Goal: Find contact information: Find contact information

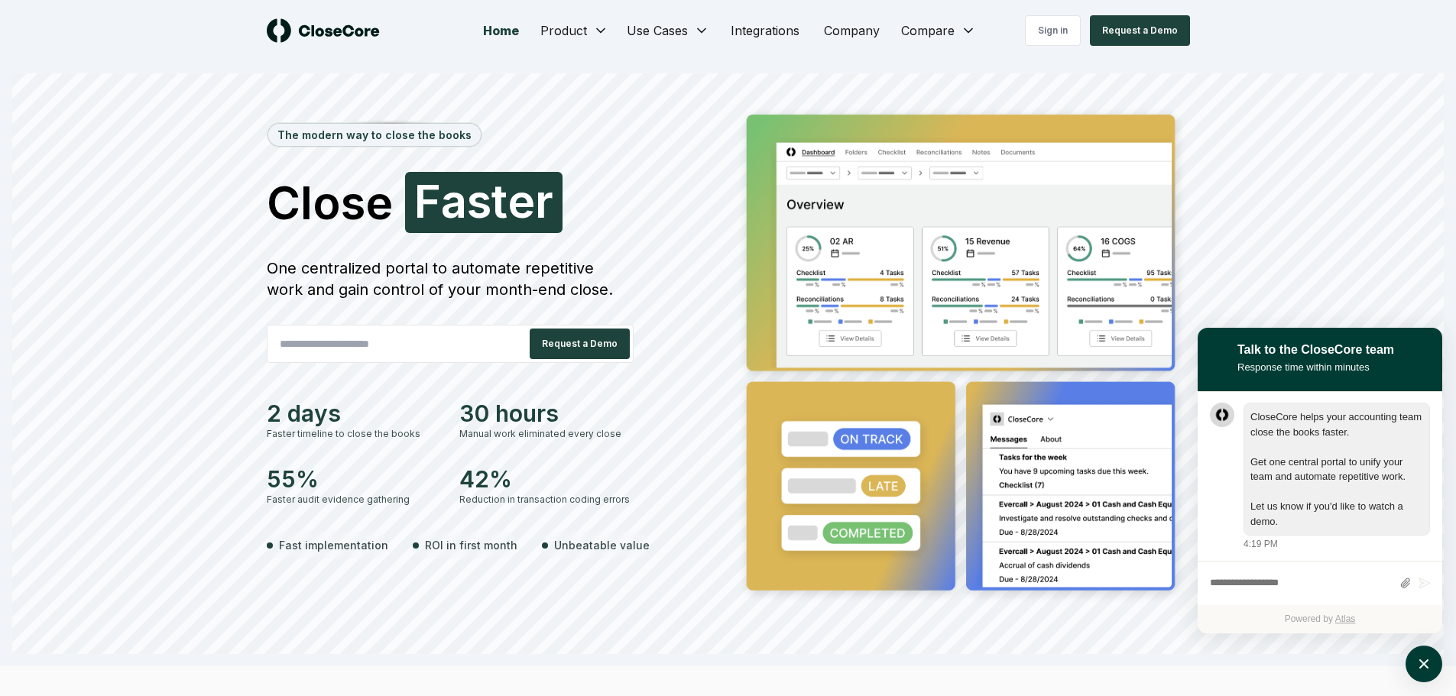
scroll to position [1, 0]
click at [403, 346] on input "email" at bounding box center [393, 344] width 250 height 31
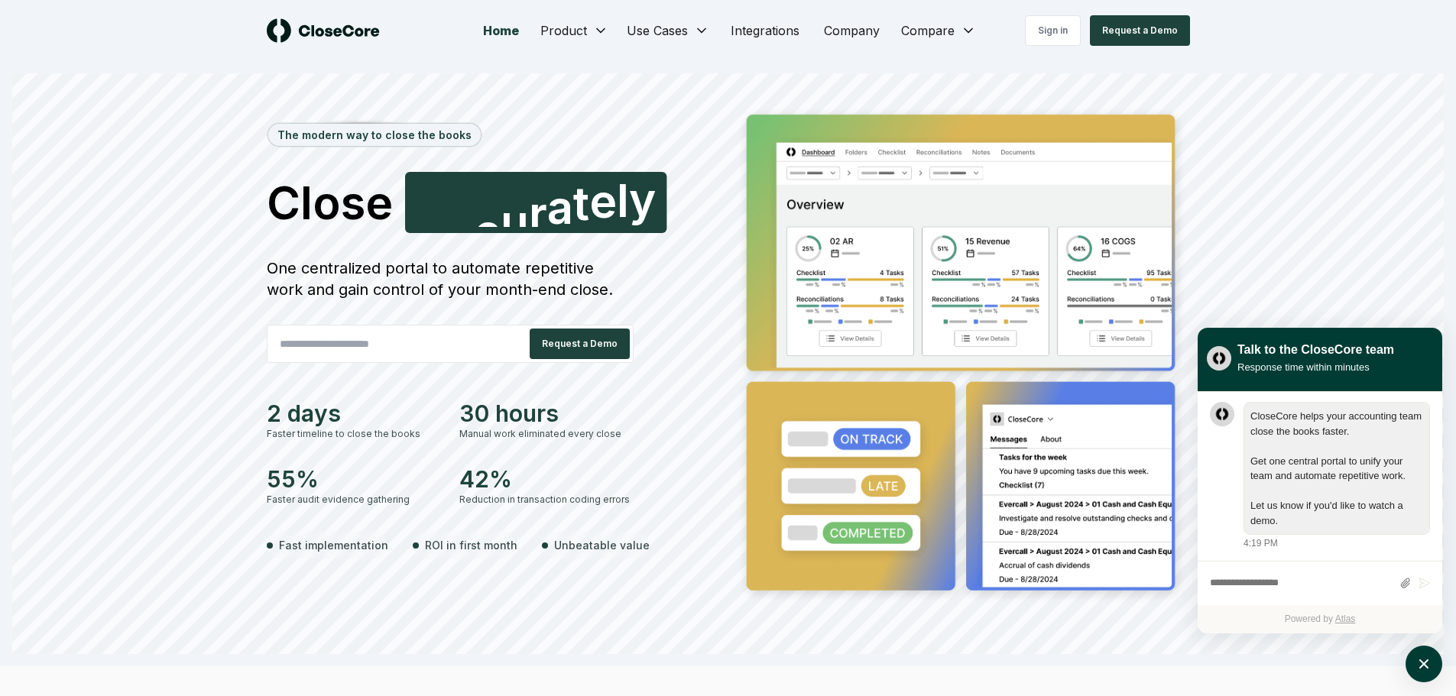
type input "**********"
click at [573, 345] on button "Request a Demo" at bounding box center [580, 344] width 100 height 31
click at [1248, 170] on div "The modern way to close the books Close Faster F a s t e r One centralized port…" at bounding box center [728, 379] width 1070 height 550
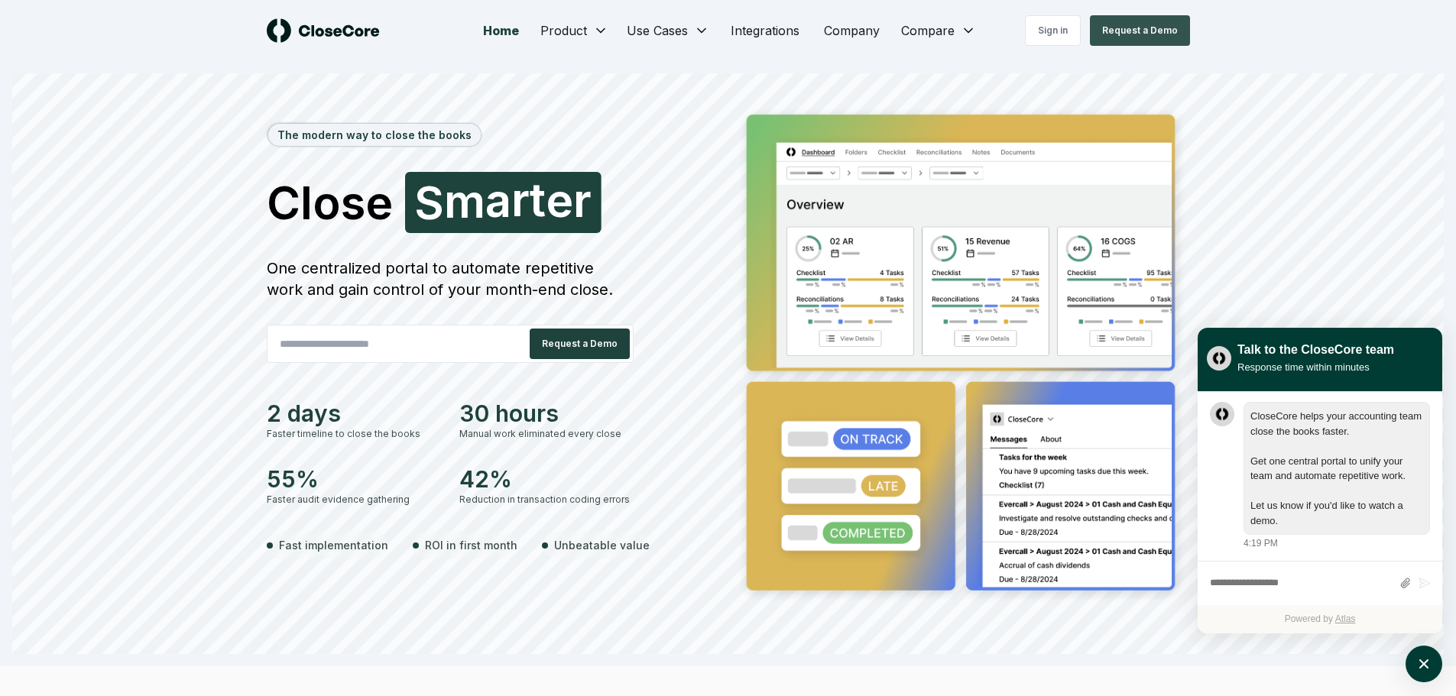
click at [1128, 33] on button "Request a Demo" at bounding box center [1140, 30] width 100 height 31
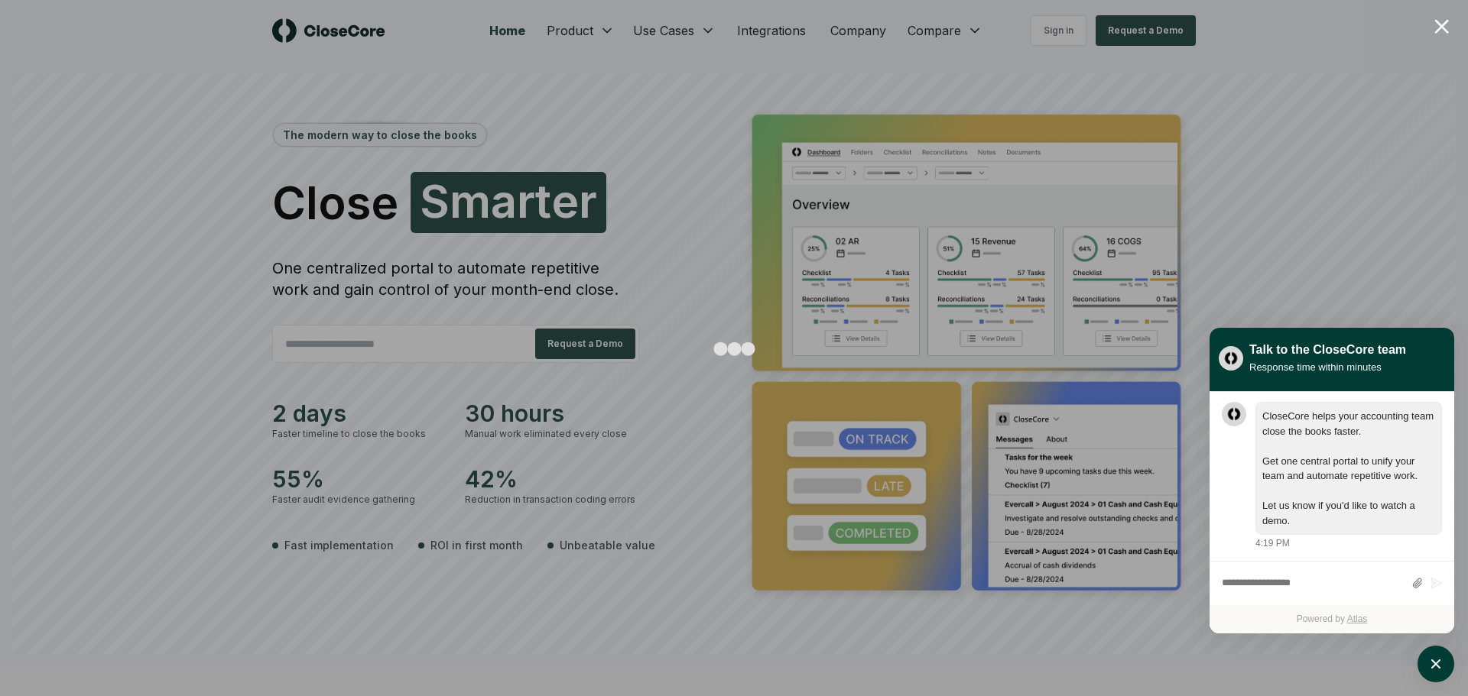
click at [1439, 29] on div at bounding box center [1441, 26] width 15 height 15
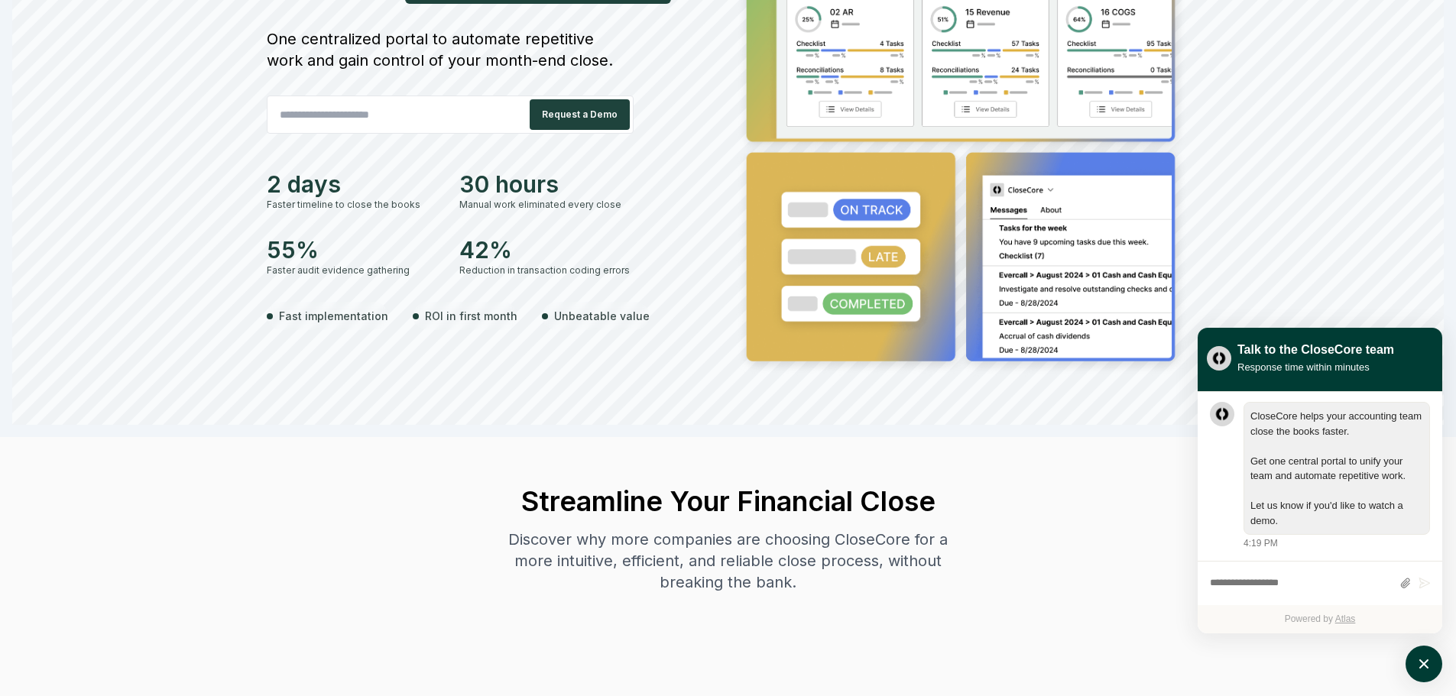
scroll to position [0, 0]
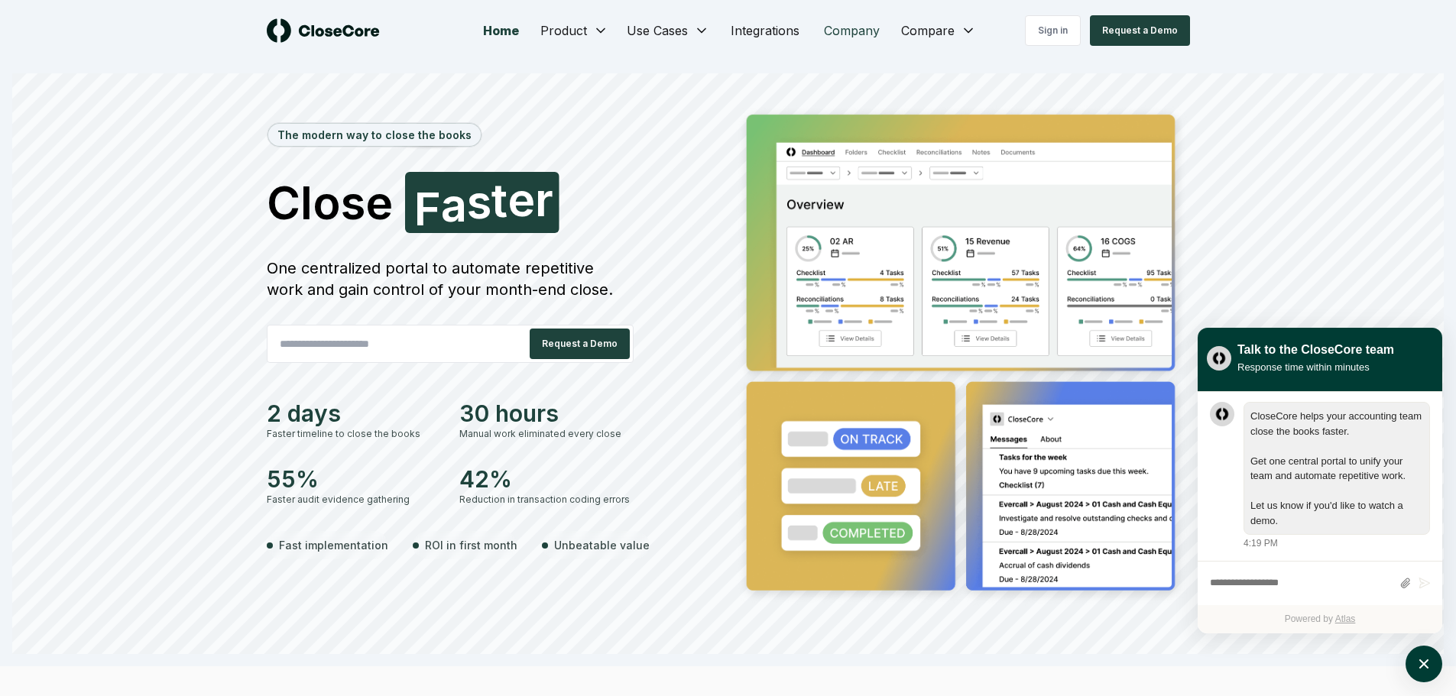
click at [852, 31] on link "Company" at bounding box center [852, 30] width 80 height 31
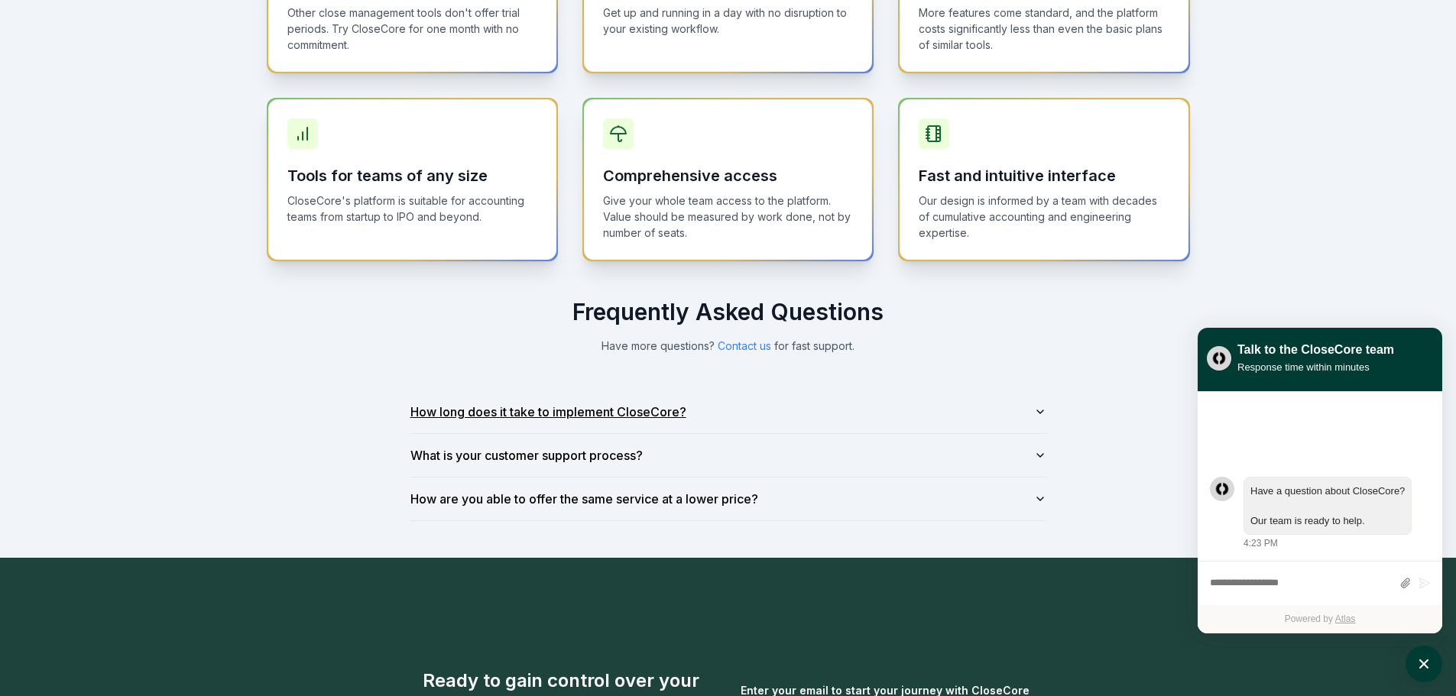
scroll to position [917, 0]
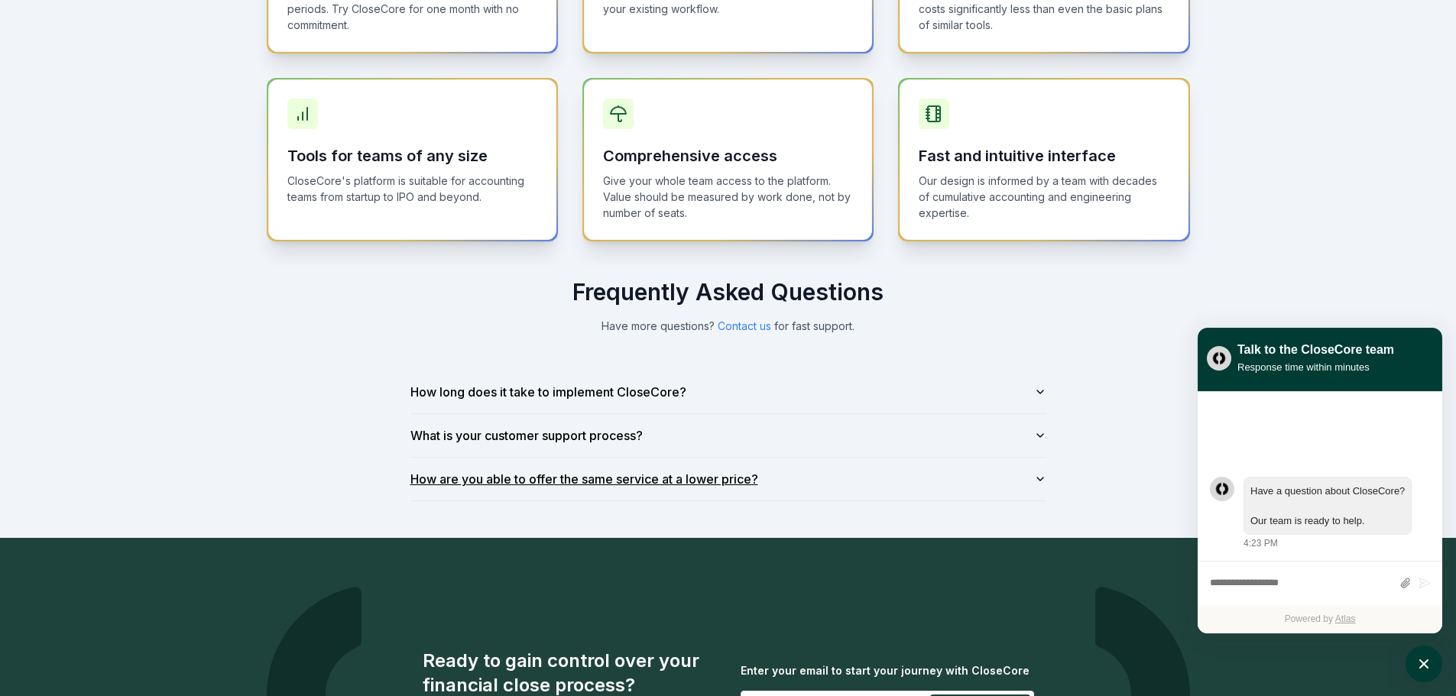
click at [868, 484] on button "How are you able to offer the same service at a lower price?" at bounding box center [729, 479] width 636 height 43
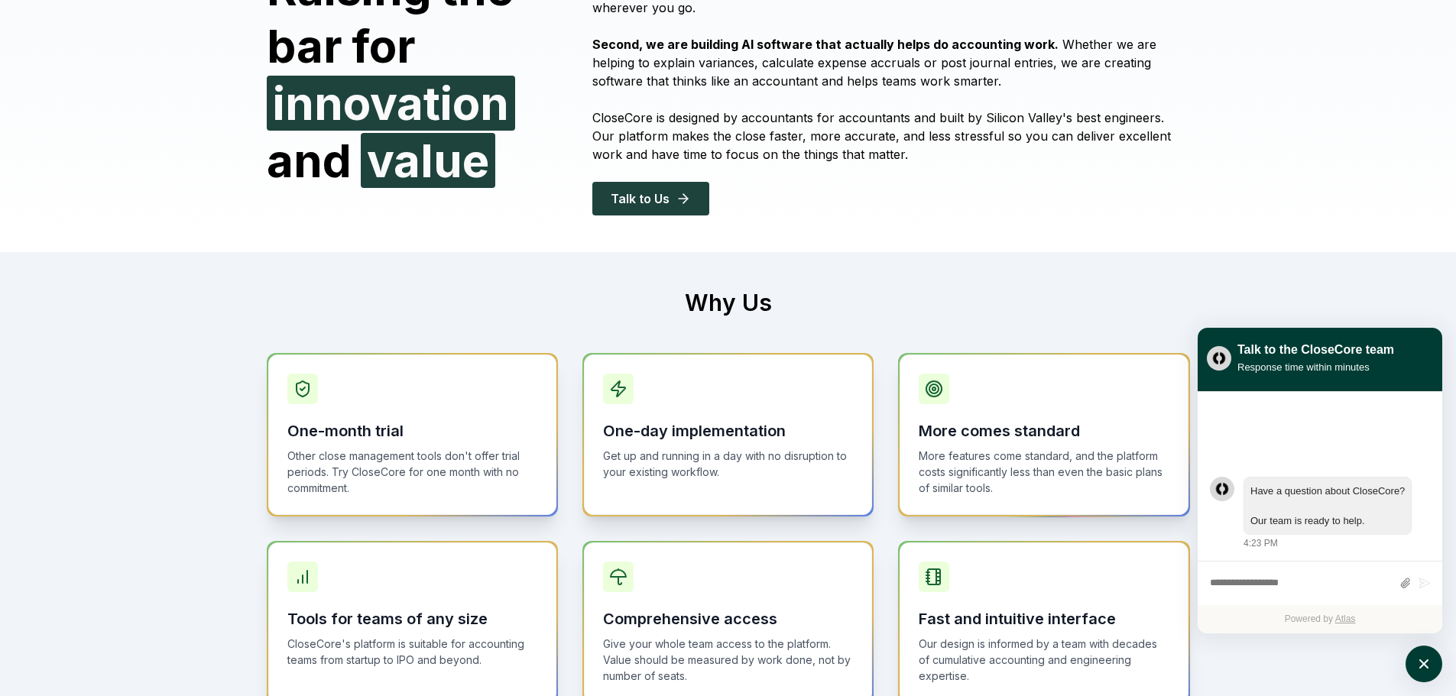
scroll to position [0, 0]
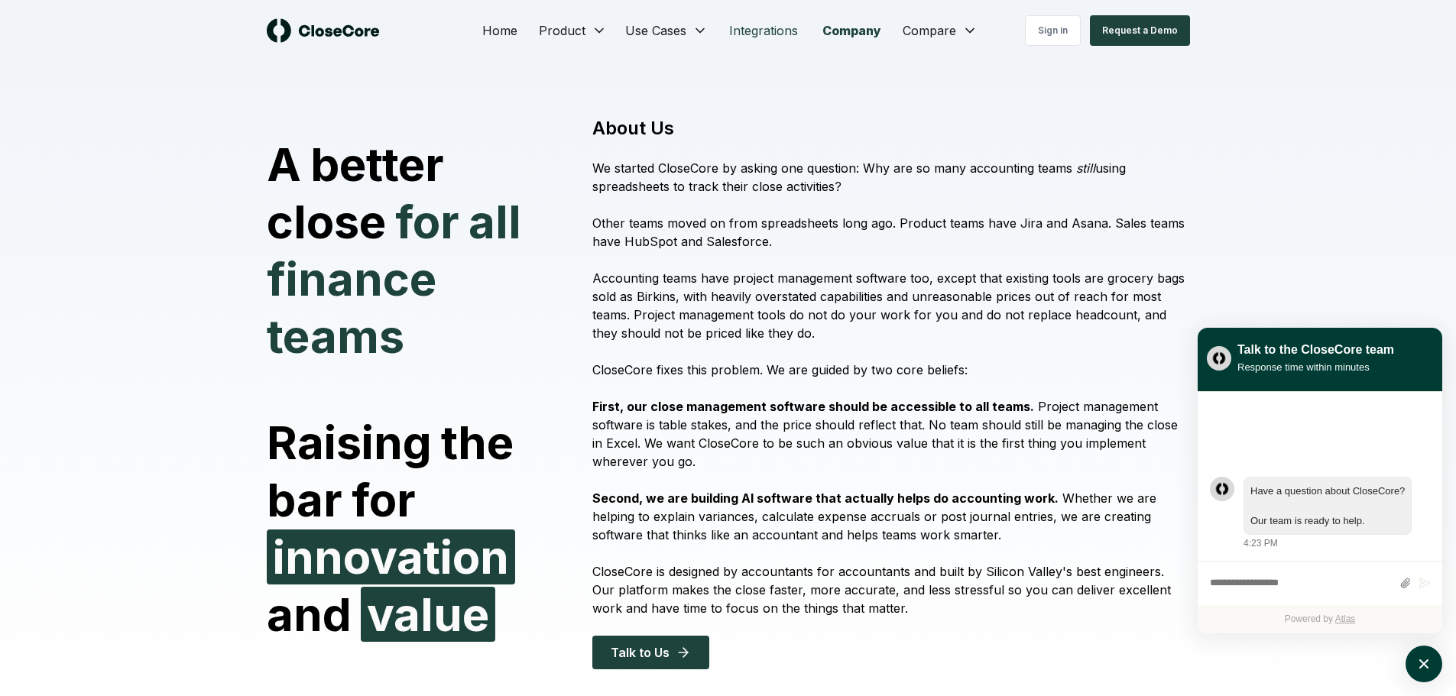
click at [758, 29] on link "Integrations" at bounding box center [763, 30] width 93 height 31
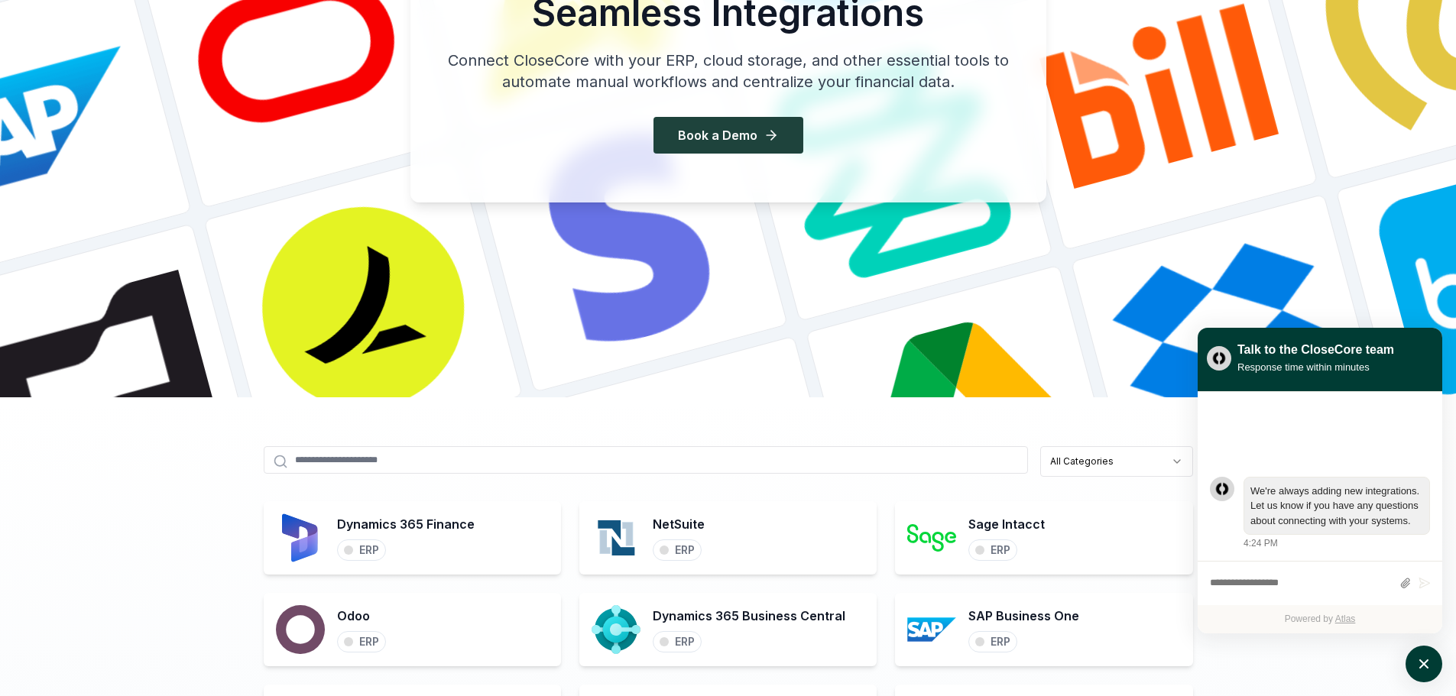
scroll to position [535, 0]
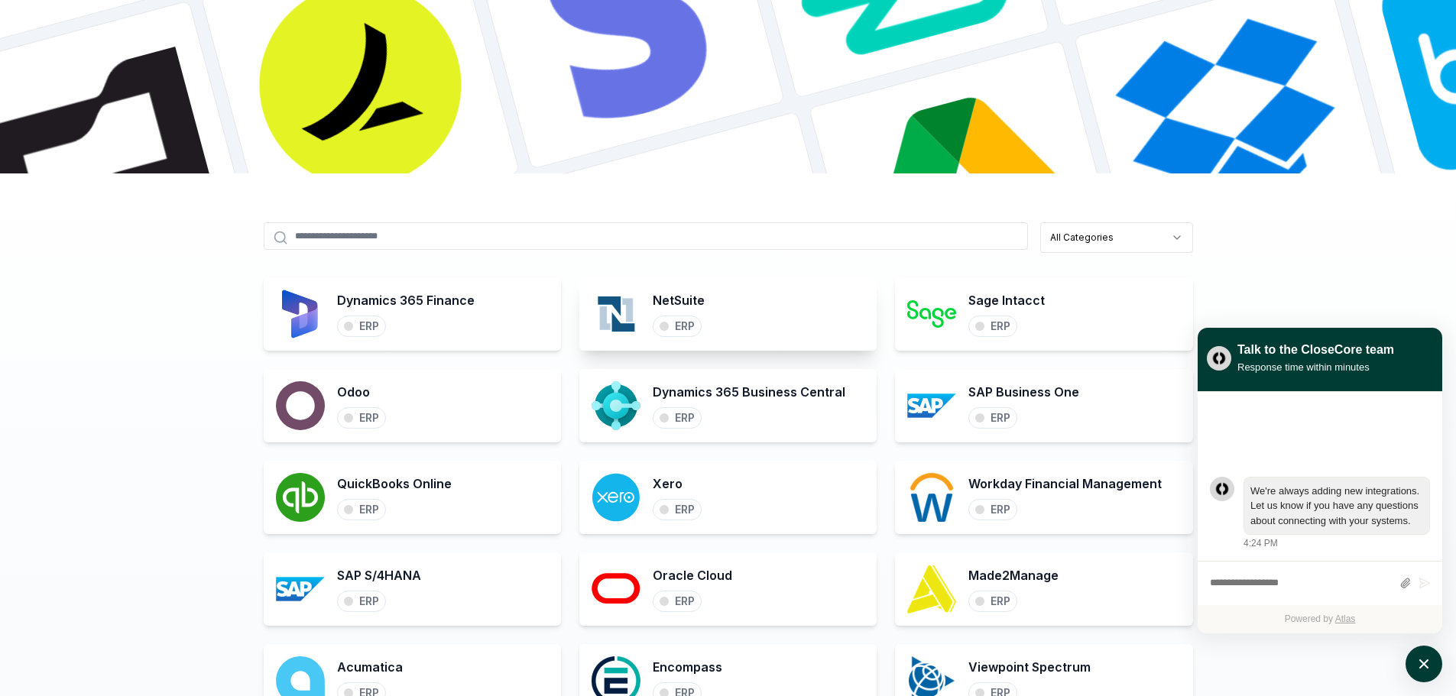
click at [718, 311] on div "NetSuite ERP" at bounding box center [727, 313] width 297 height 73
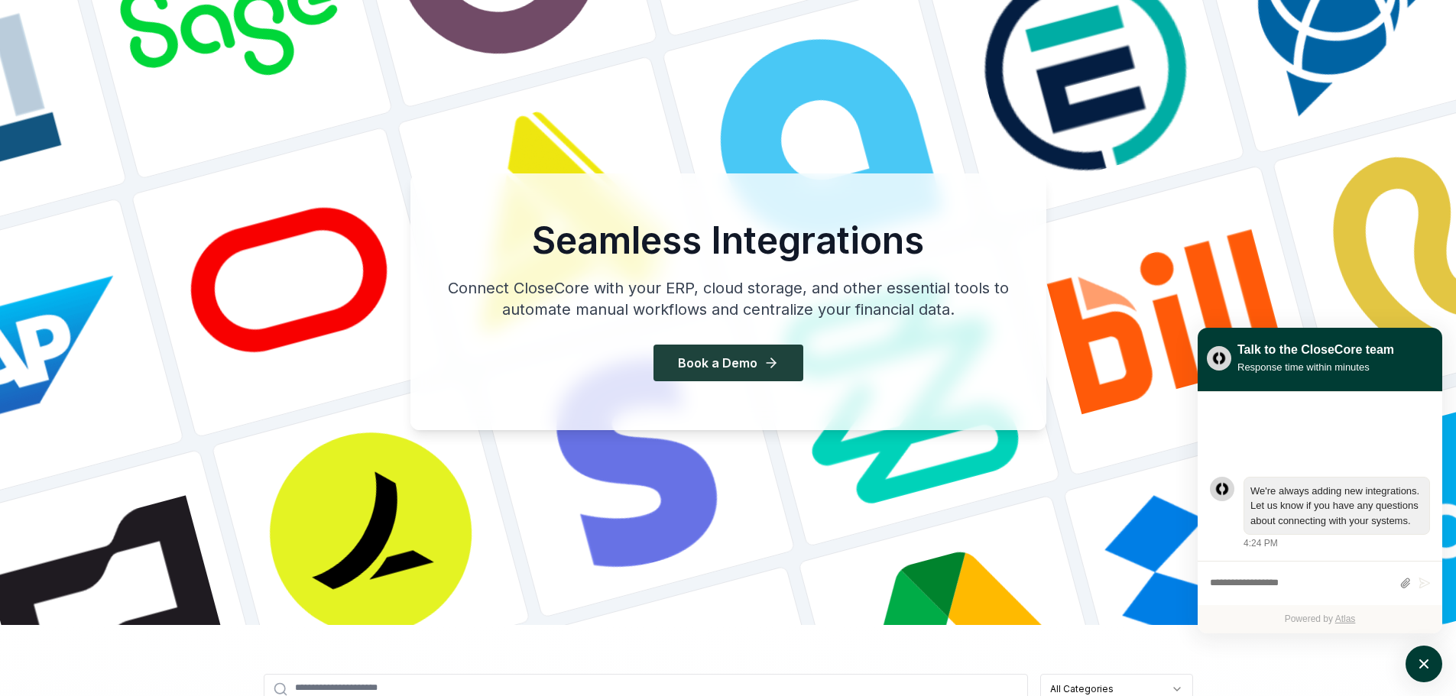
scroll to position [76, 0]
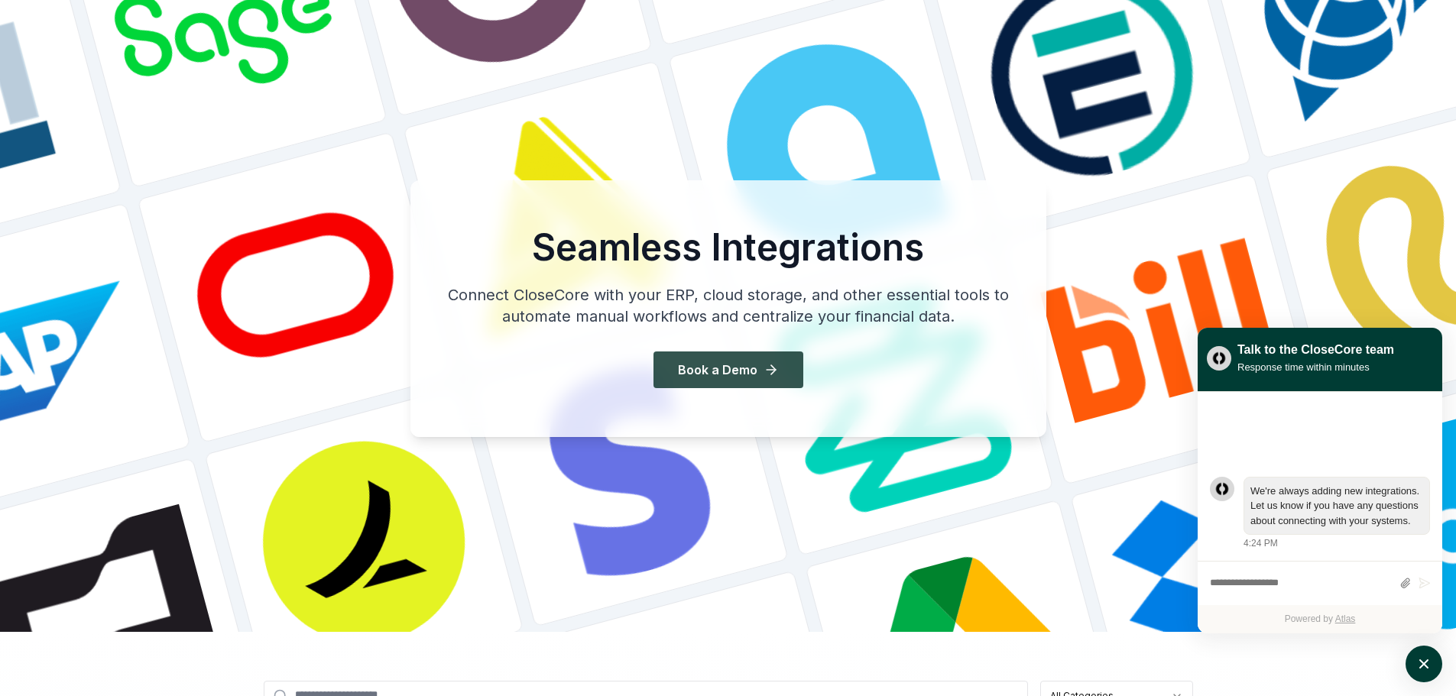
click at [719, 368] on button "Book a Demo" at bounding box center [729, 370] width 150 height 37
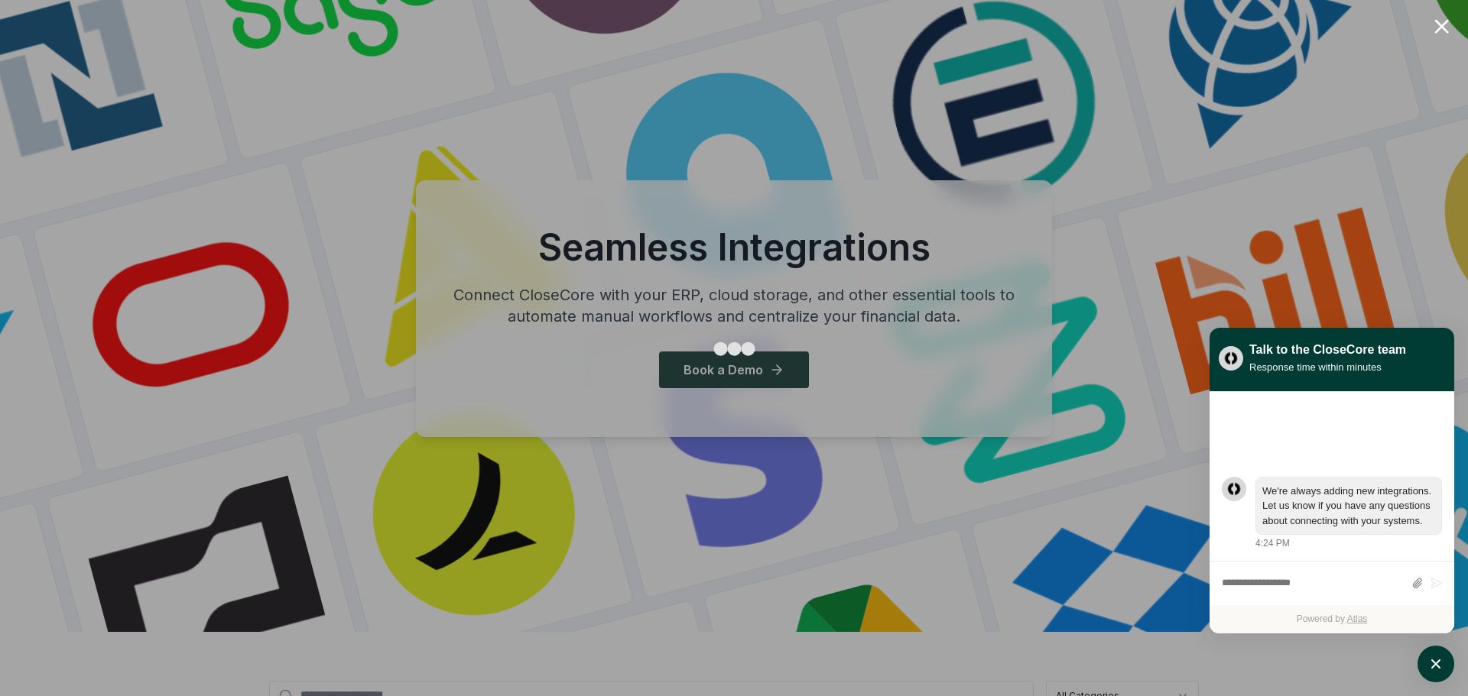
click at [1442, 27] on div at bounding box center [1441, 26] width 15 height 15
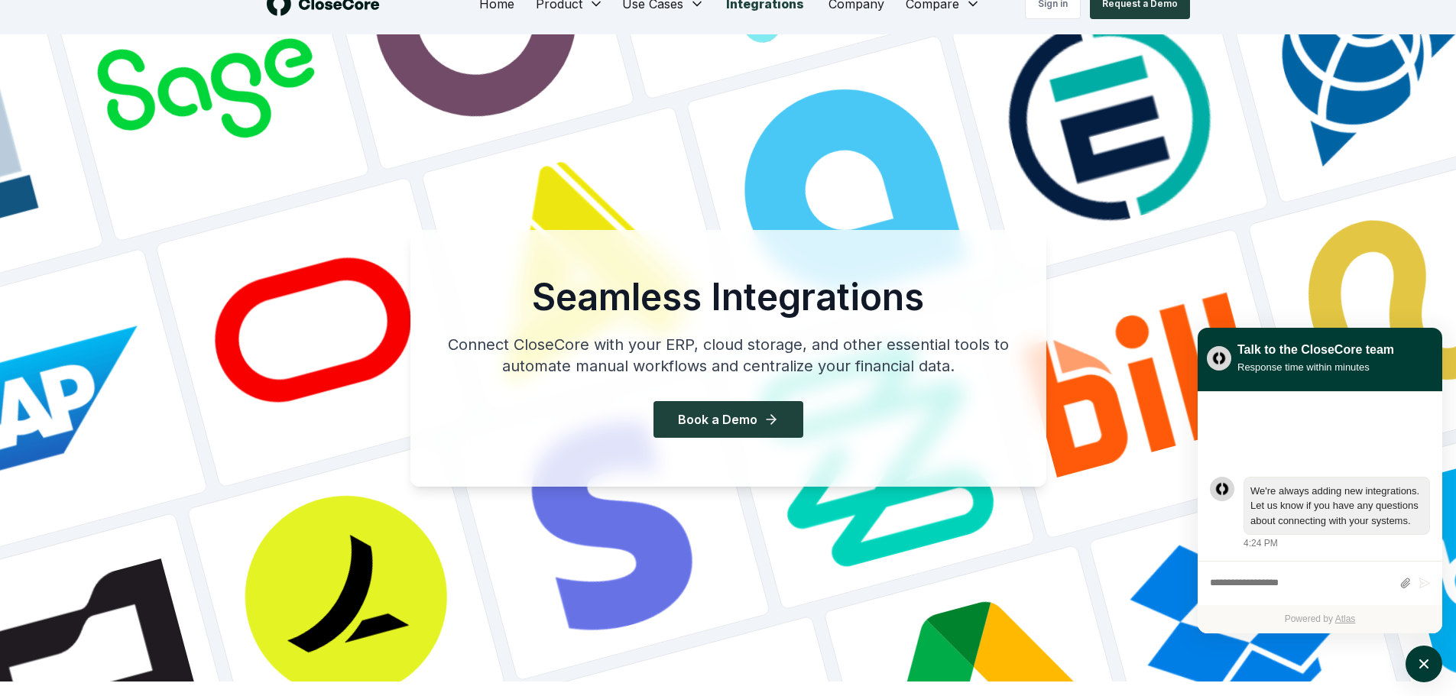
scroll to position [0, 0]
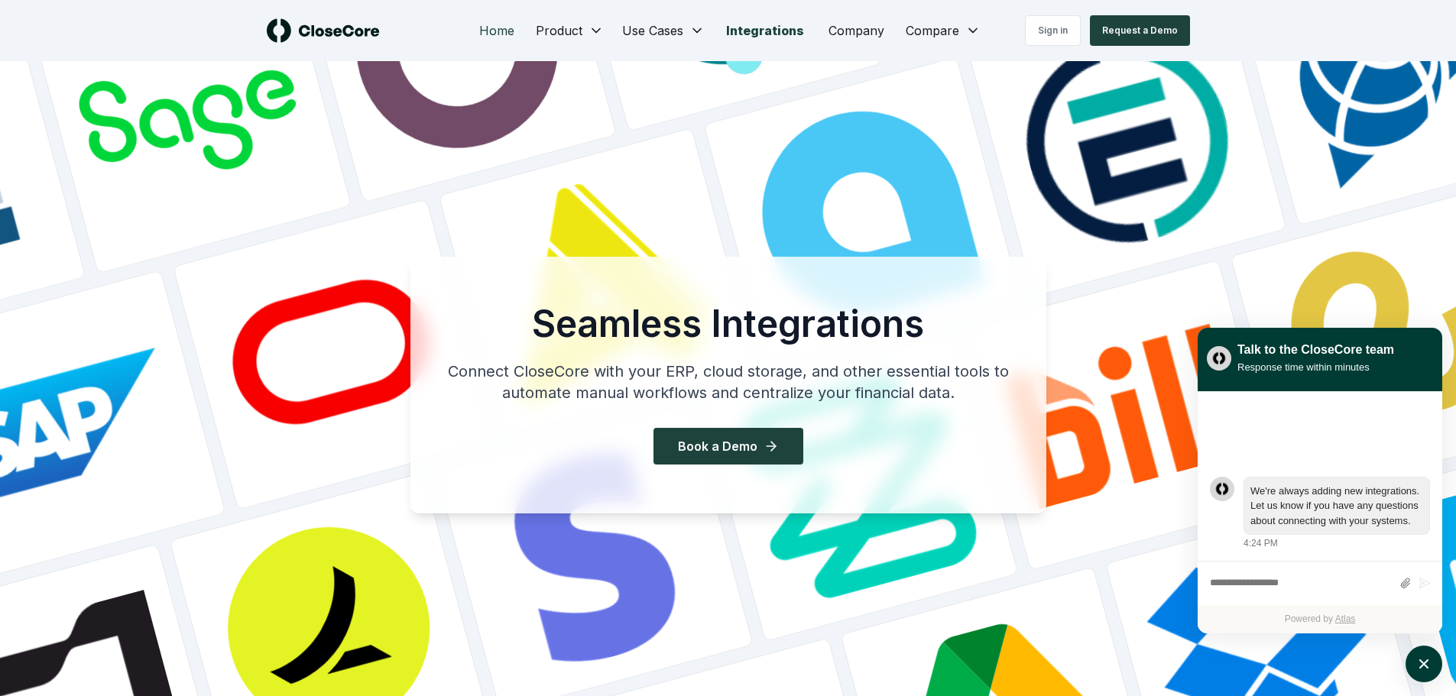
click at [497, 30] on link "Home" at bounding box center [497, 30] width 60 height 31
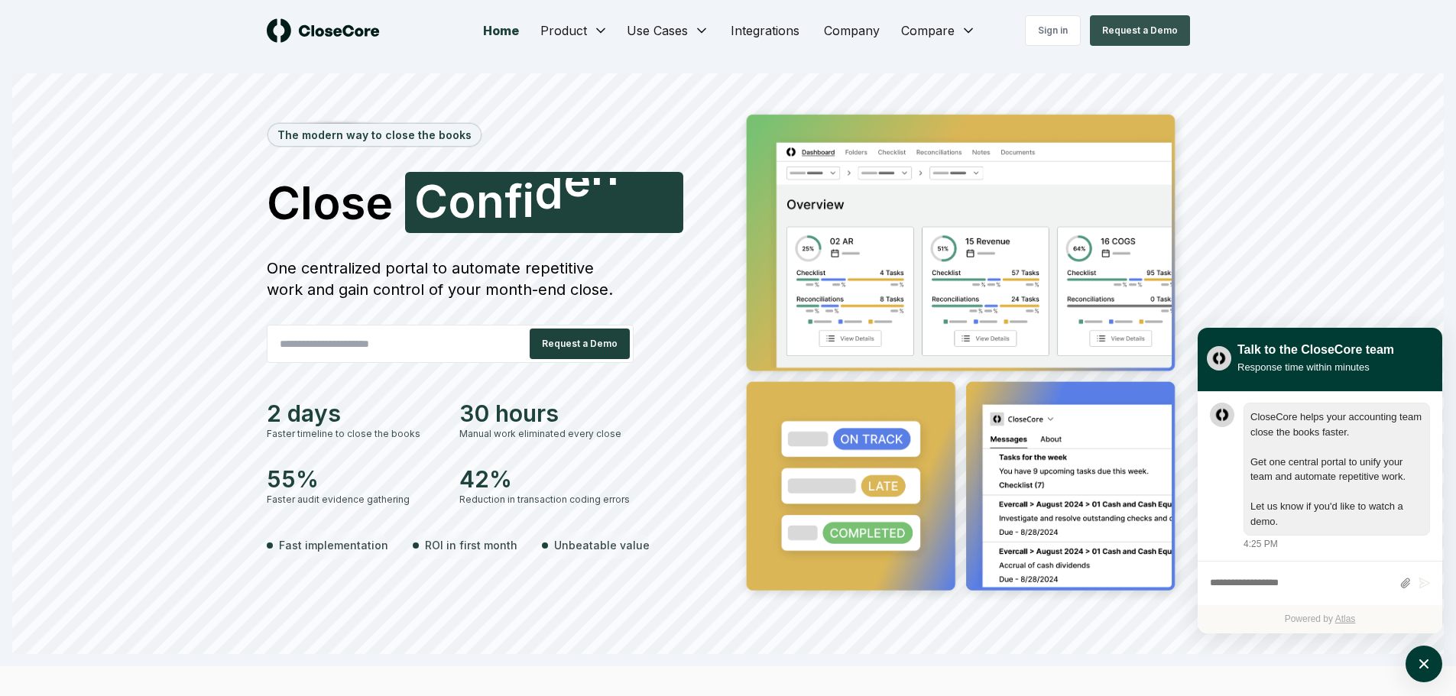
click at [1126, 30] on button "Request a Demo" at bounding box center [1140, 30] width 100 height 31
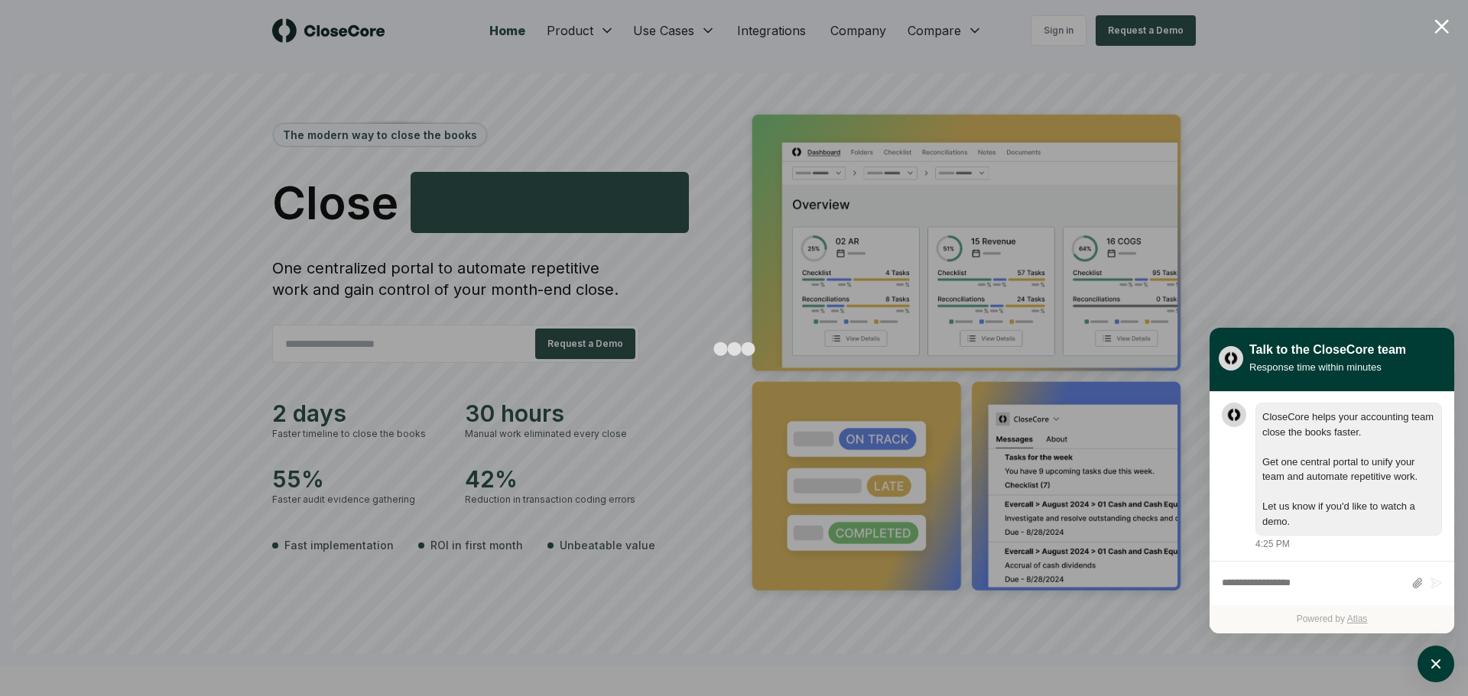
click at [1267, 194] on div at bounding box center [734, 348] width 1468 height 696
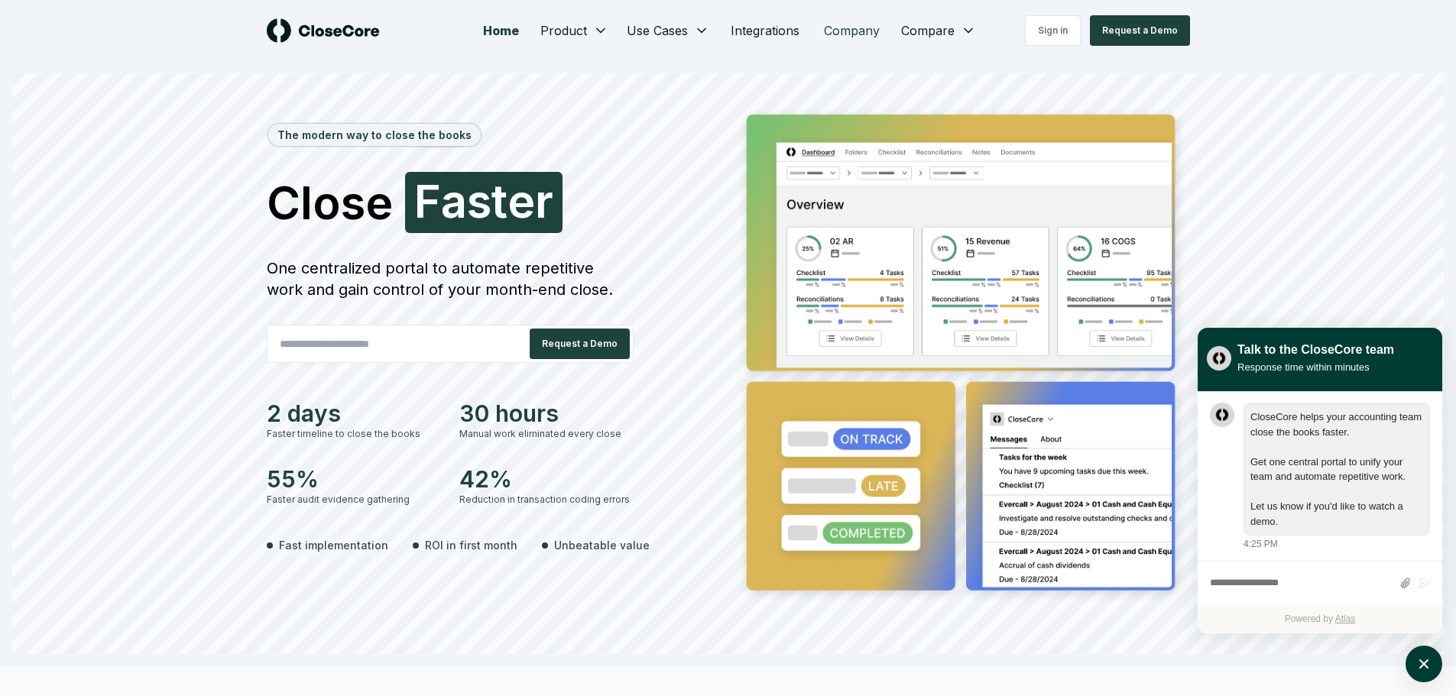
click at [856, 29] on link "Company" at bounding box center [852, 30] width 80 height 31
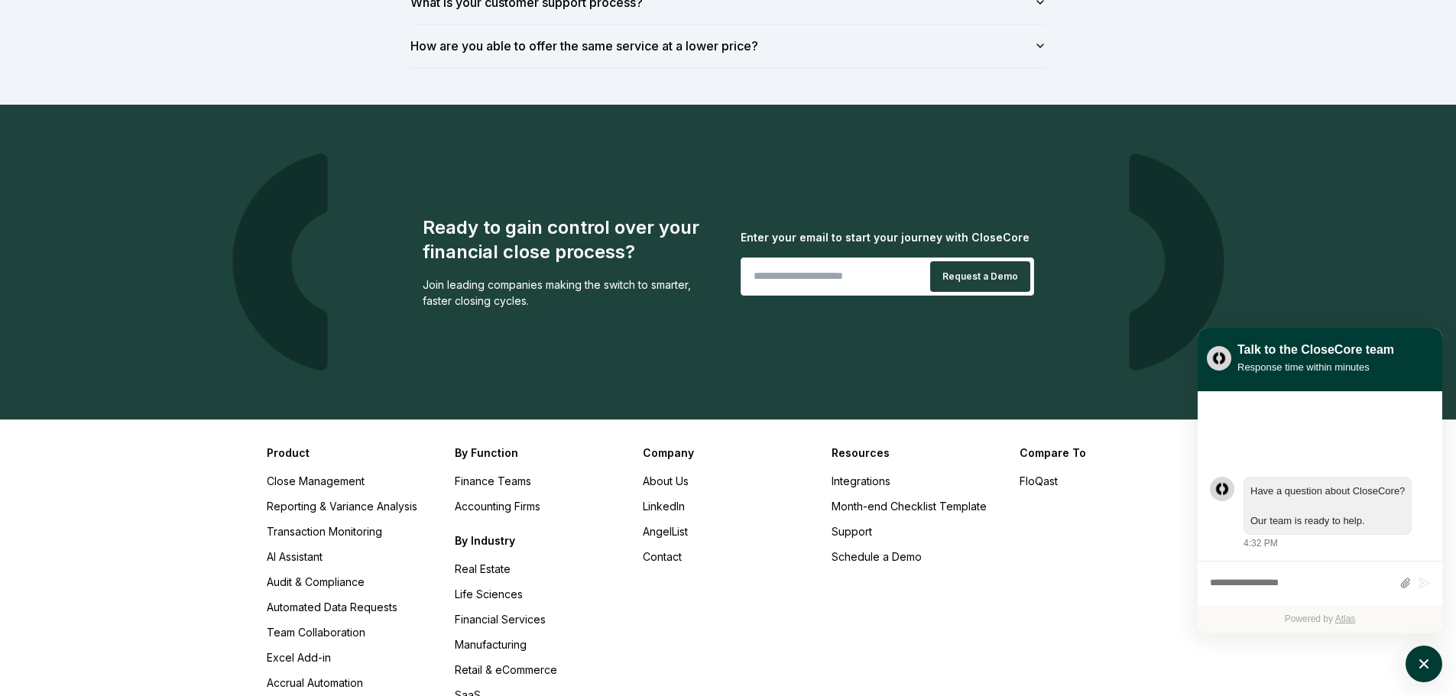
scroll to position [1501, 0]
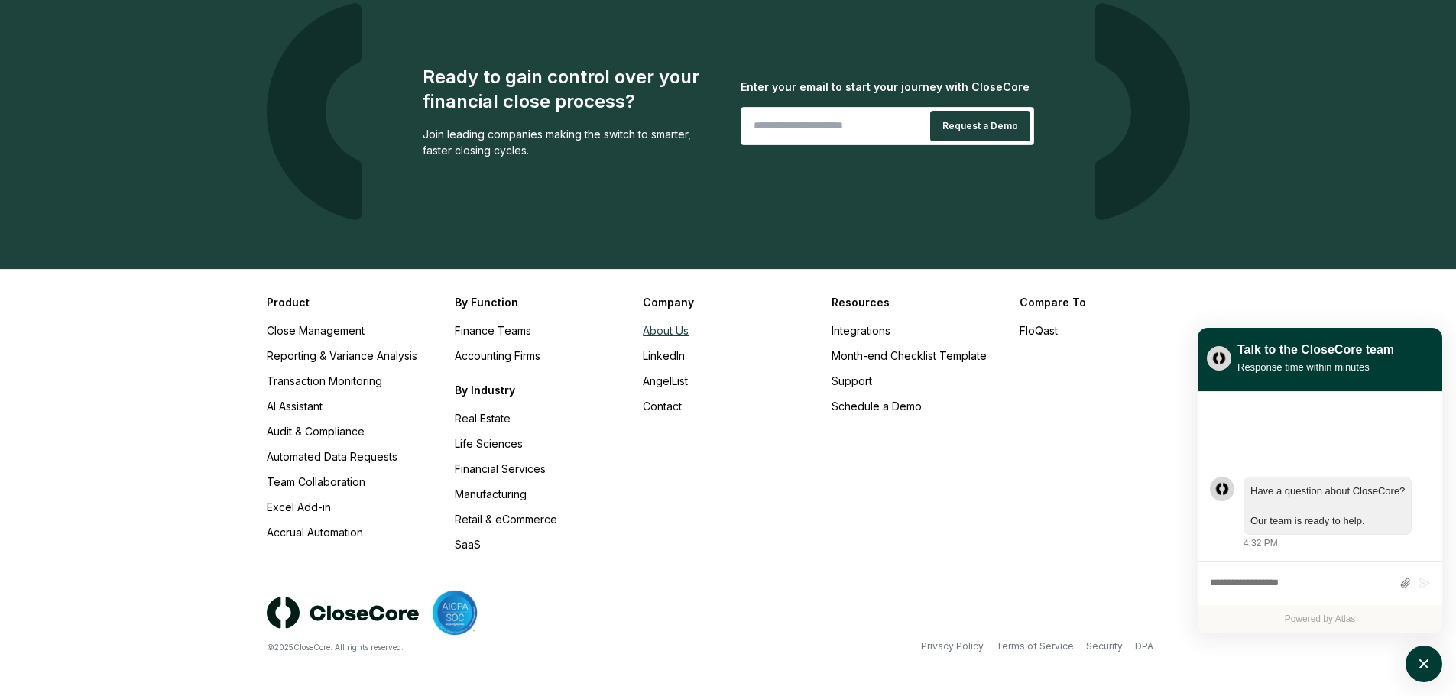
click at [660, 330] on link "About Us" at bounding box center [666, 330] width 46 height 13
click at [667, 332] on link "About Us" at bounding box center [666, 330] width 46 height 13
click at [662, 382] on link "AngelList" at bounding box center [665, 381] width 45 height 13
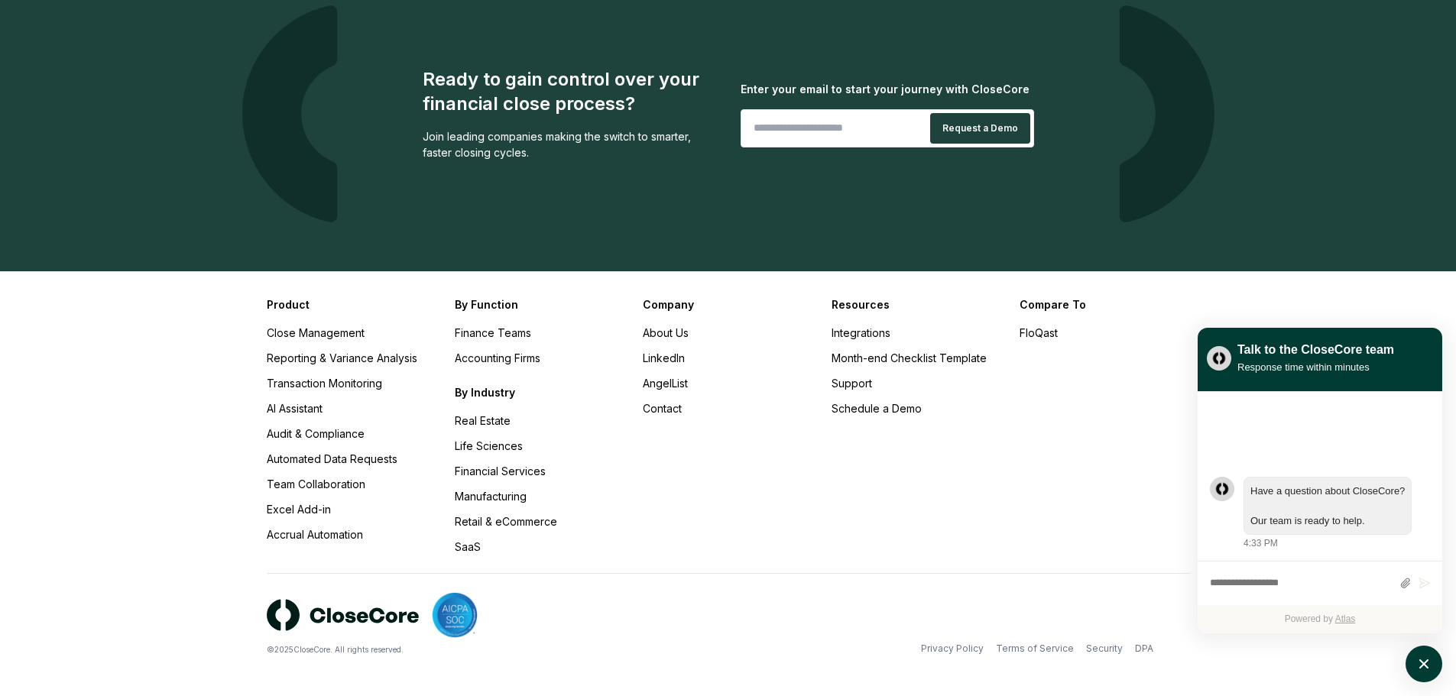
scroll to position [1501, 0]
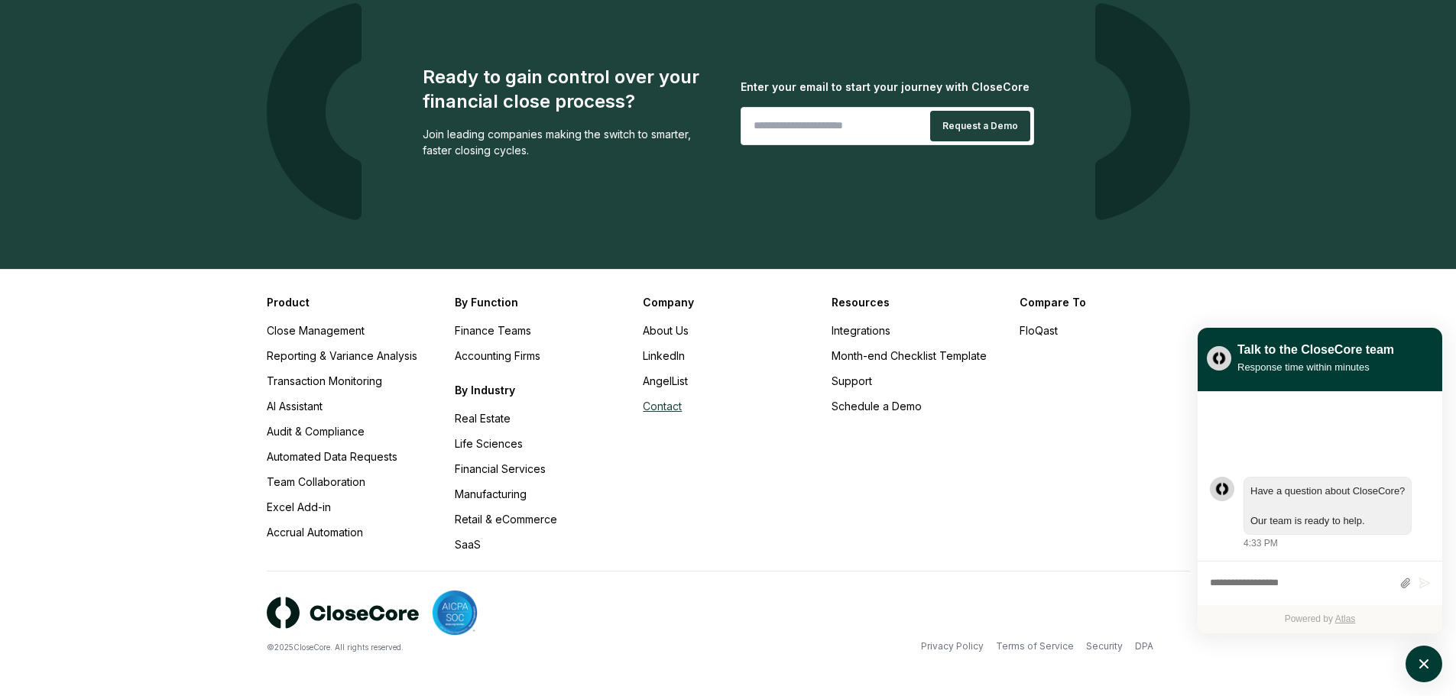
click at [664, 407] on link "Contact" at bounding box center [662, 406] width 39 height 13
click at [663, 357] on link "LinkedIn" at bounding box center [664, 355] width 42 height 13
